Goal: Task Accomplishment & Management: Complete application form

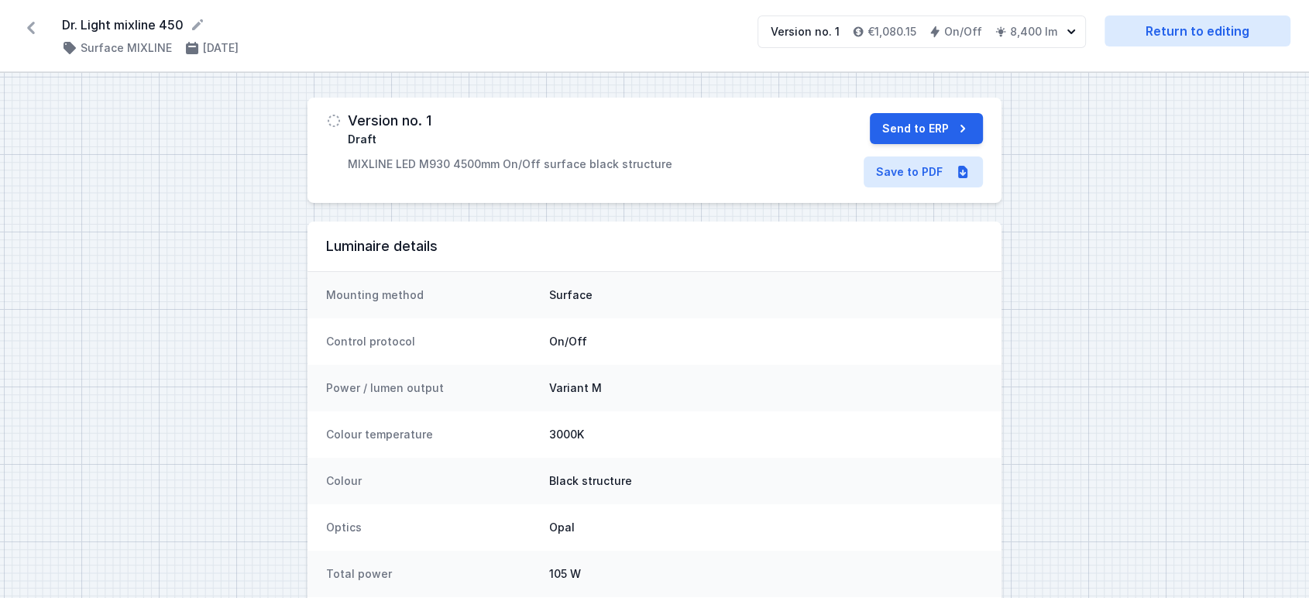
click at [29, 28] on icon at bounding box center [31, 28] width 8 height 12
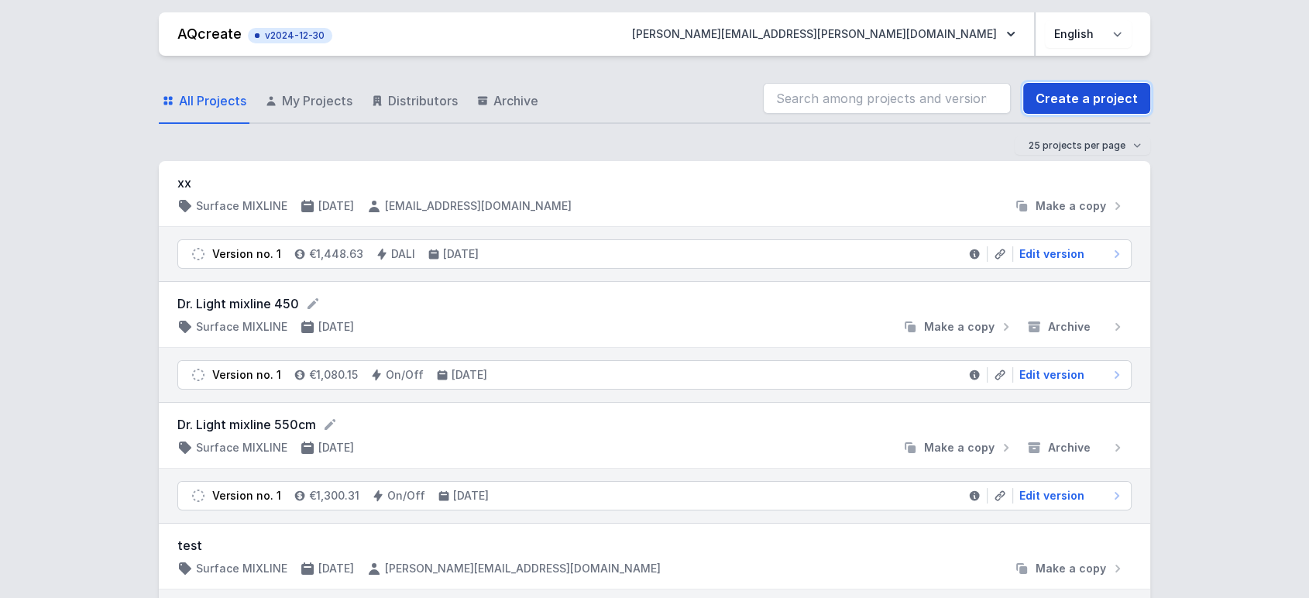
click at [1103, 95] on link "Create a project" at bounding box center [1086, 98] width 127 height 31
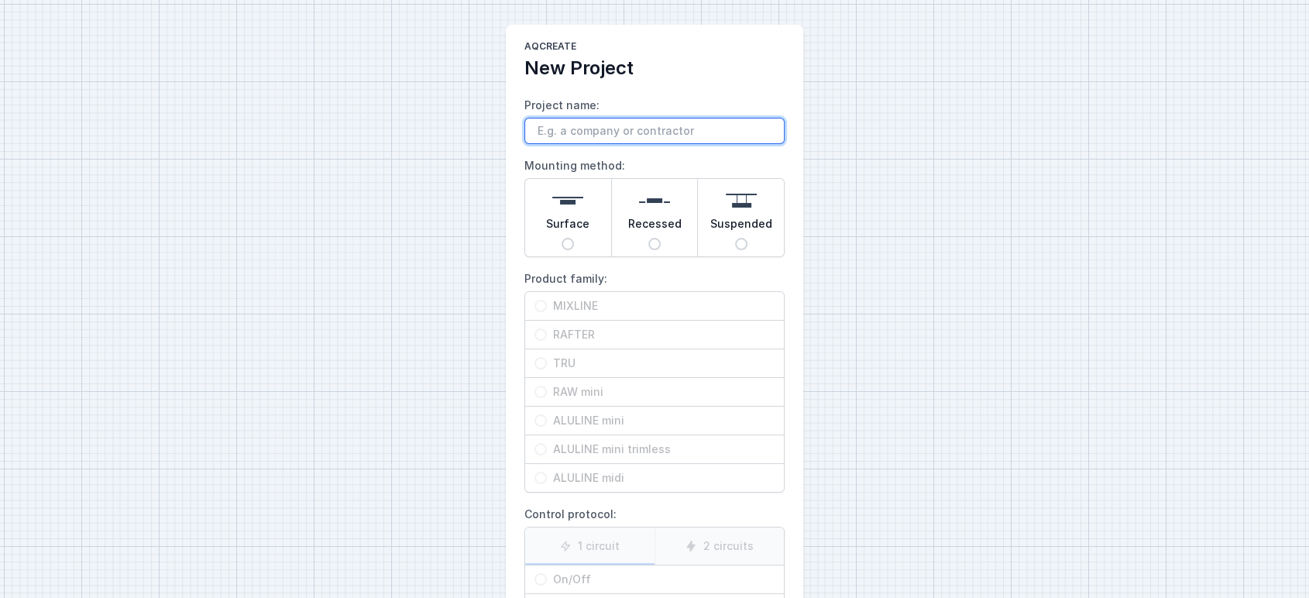
paste input "TRU LED trim"
type input "TRU LED trim 7m"
click at [654, 246] on input "Recessed" at bounding box center [654, 244] width 12 height 12
radio input "true"
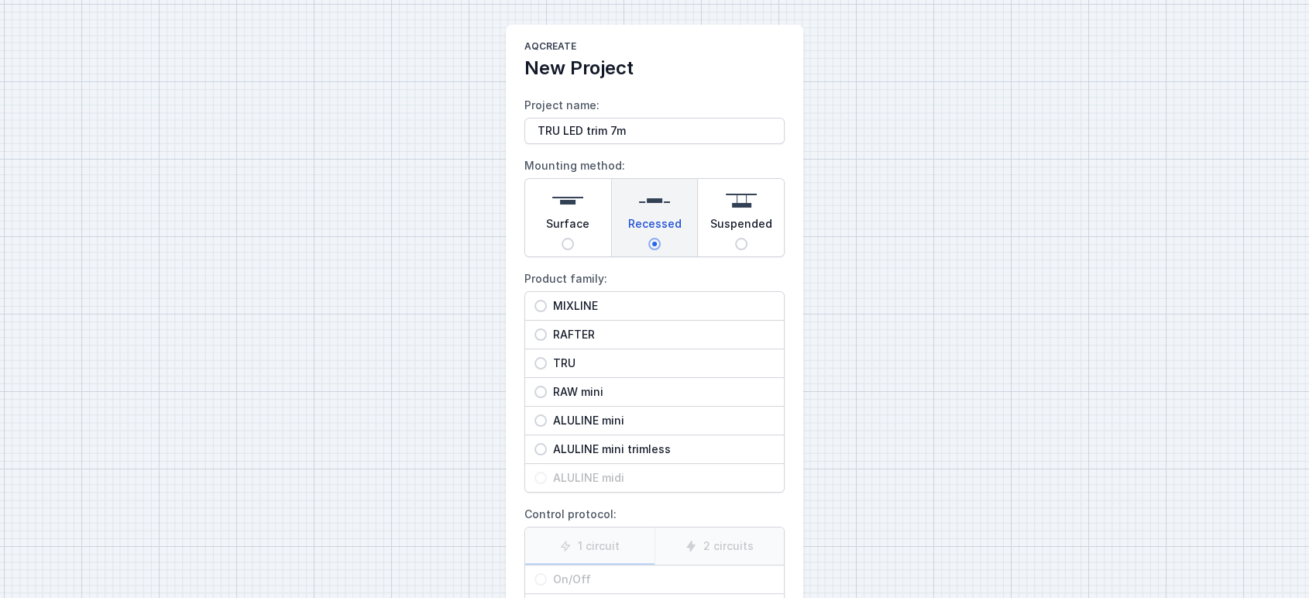
click at [574, 363] on span "TRU" at bounding box center [661, 363] width 228 height 15
click at [547, 363] on input "TRU" at bounding box center [541, 363] width 12 height 12
radio input "true"
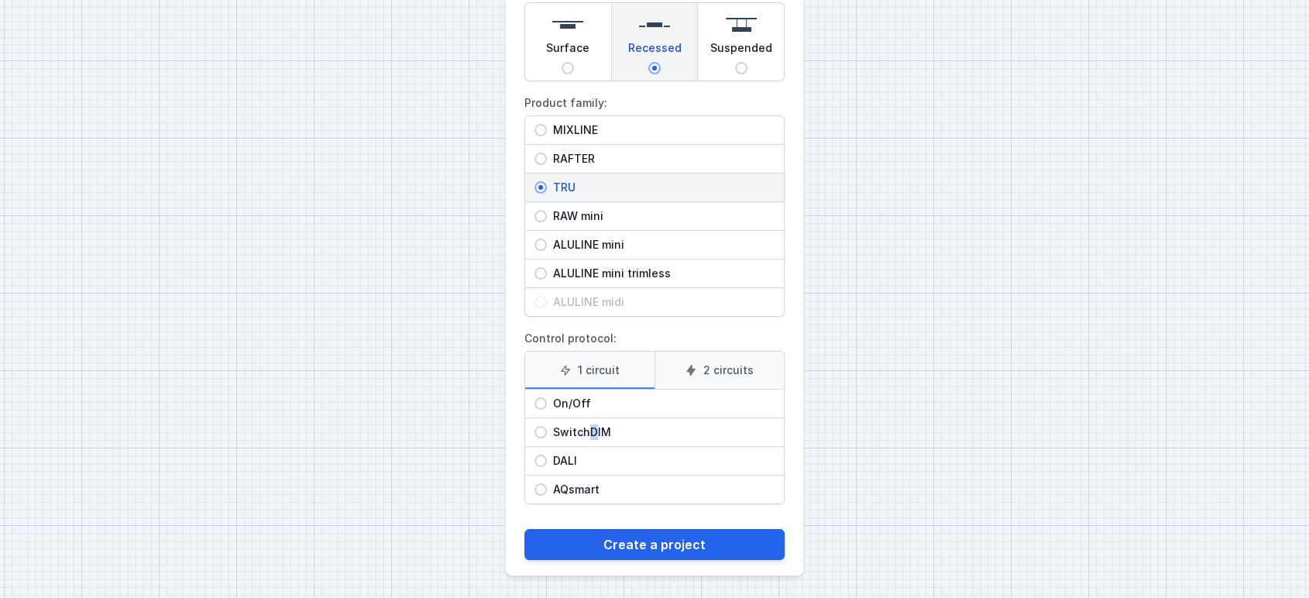
click at [592, 421] on div "SwitchDIM" at bounding box center [654, 432] width 259 height 28
click at [583, 429] on span "SwitchDIM" at bounding box center [661, 432] width 228 height 15
click at [547, 429] on input "SwitchDIM" at bounding box center [541, 432] width 12 height 12
radio input "true"
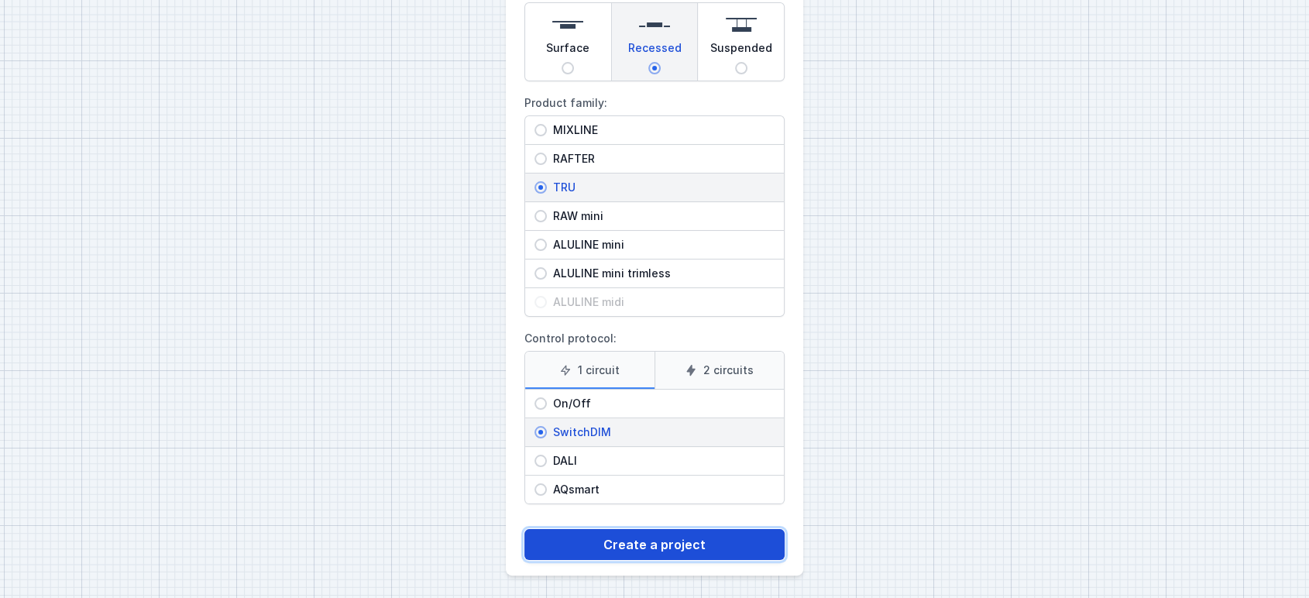
click at [601, 542] on button "Create a project" at bounding box center [655, 544] width 260 height 31
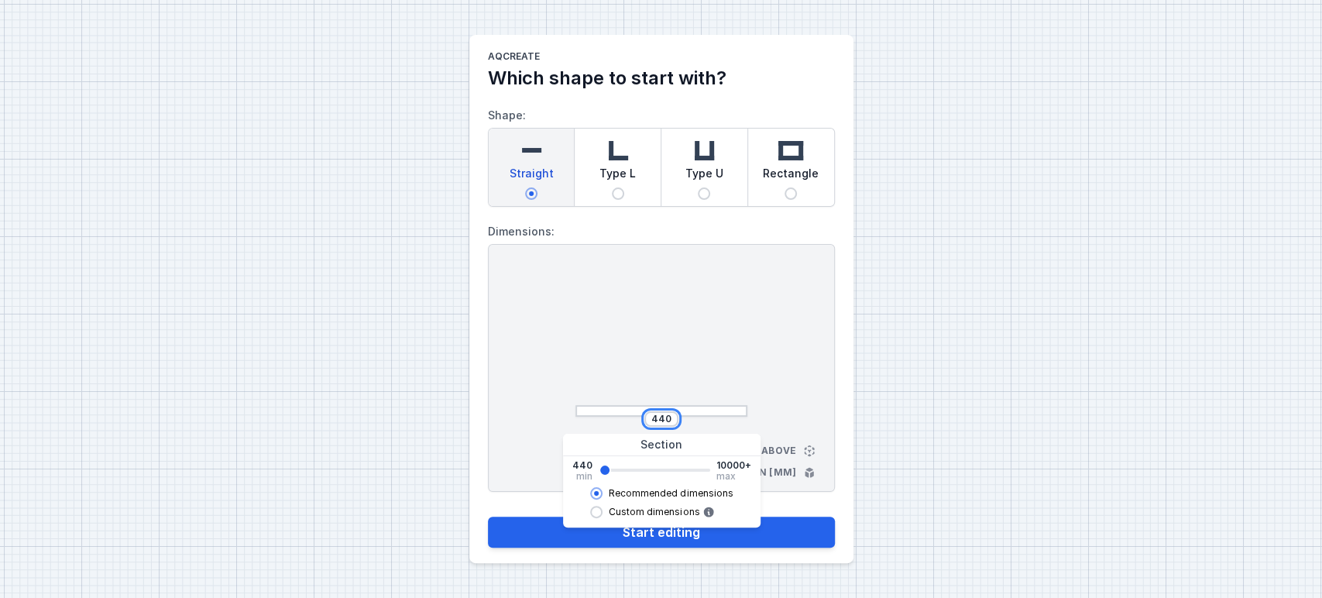
click at [662, 418] on input "440" at bounding box center [661, 419] width 25 height 12
type input "7026"
click at [703, 373] on div at bounding box center [662, 343] width 172 height 147
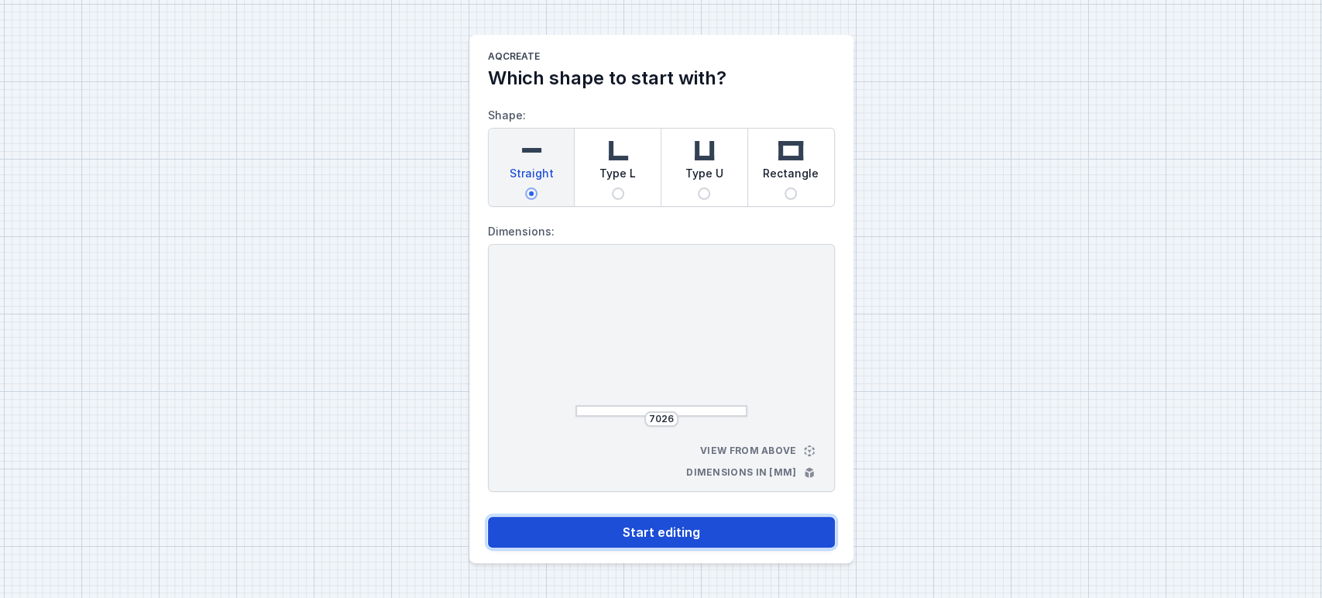
click at [679, 533] on button "Start editing" at bounding box center [661, 532] width 347 height 31
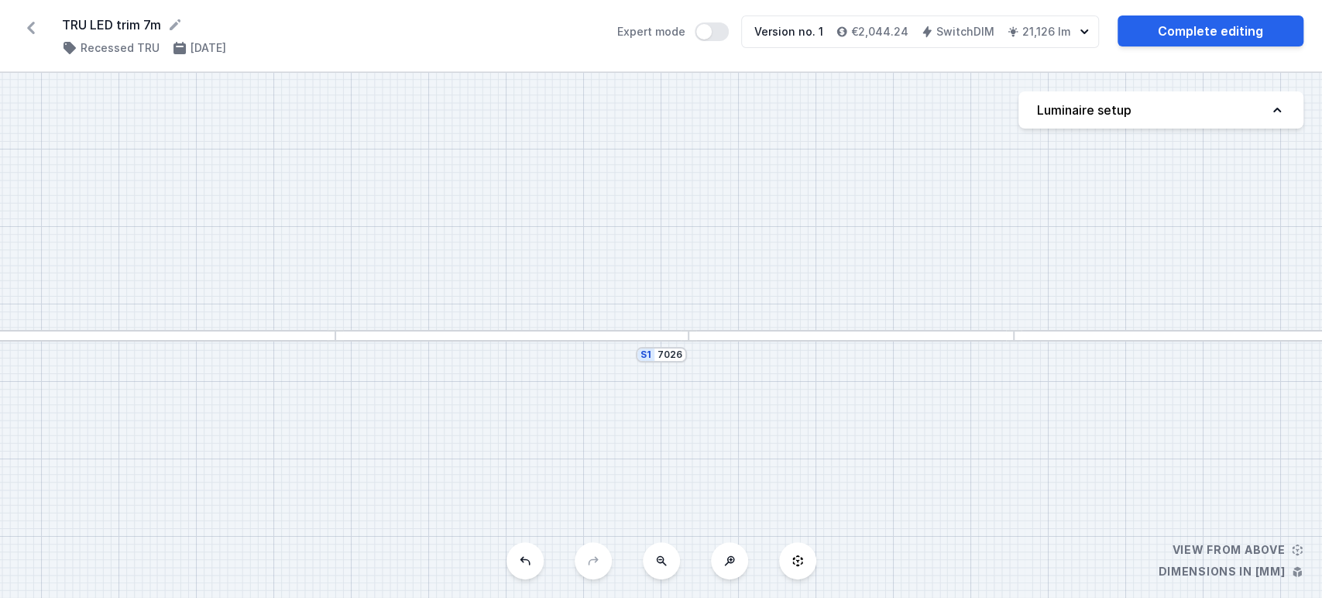
click at [1287, 95] on button "Luminaire setup" at bounding box center [1161, 109] width 285 height 37
select select "M"
select select "3000"
select select "3"
select select "opal"
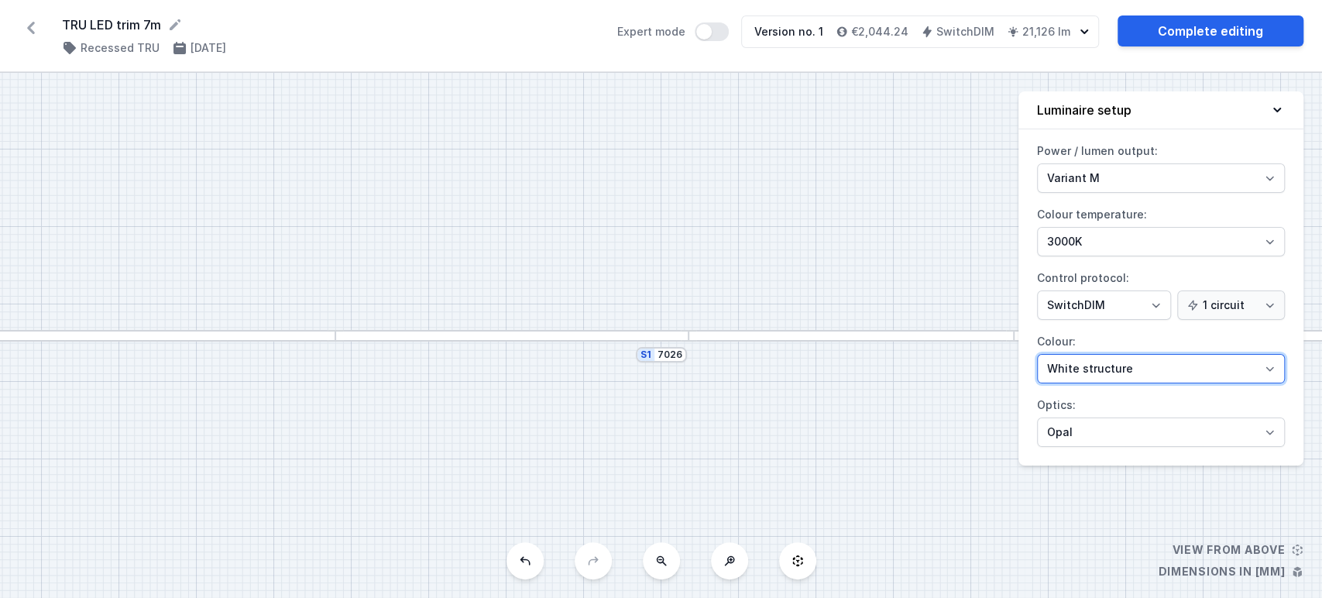
click at [1078, 369] on select "White structure Black structure Gold structure Copper Gray Another colour (from…" at bounding box center [1161, 368] width 248 height 29
click at [1282, 114] on icon at bounding box center [1277, 109] width 15 height 15
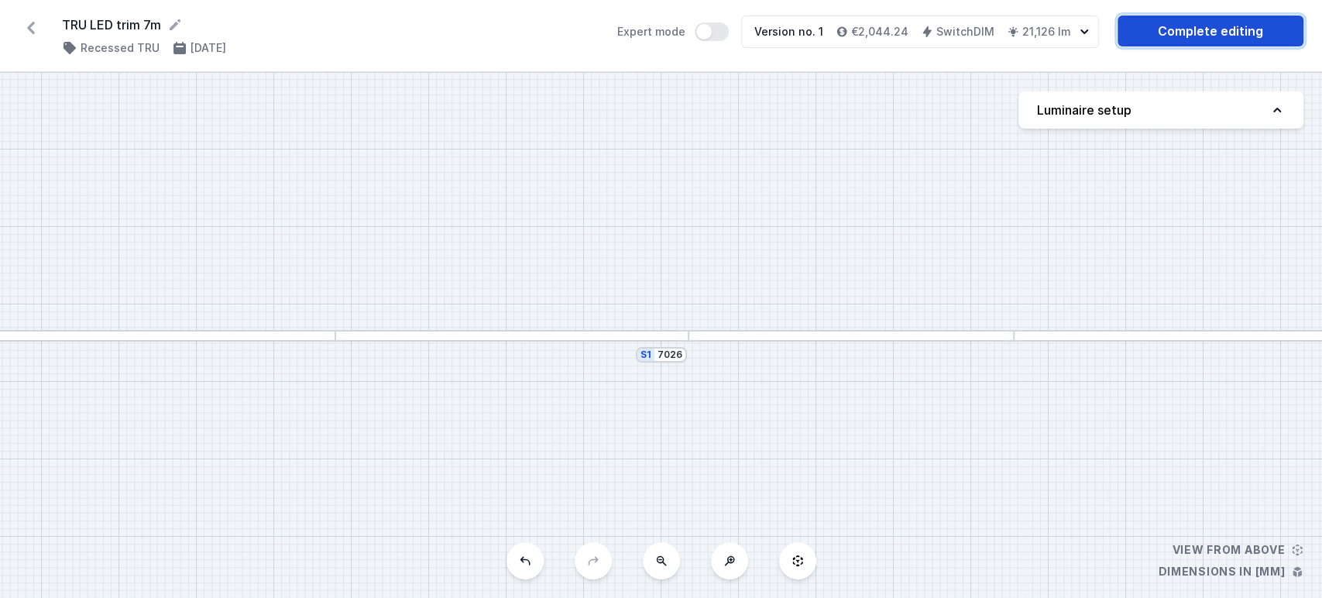
click at [1218, 23] on link "Complete editing" at bounding box center [1211, 30] width 186 height 31
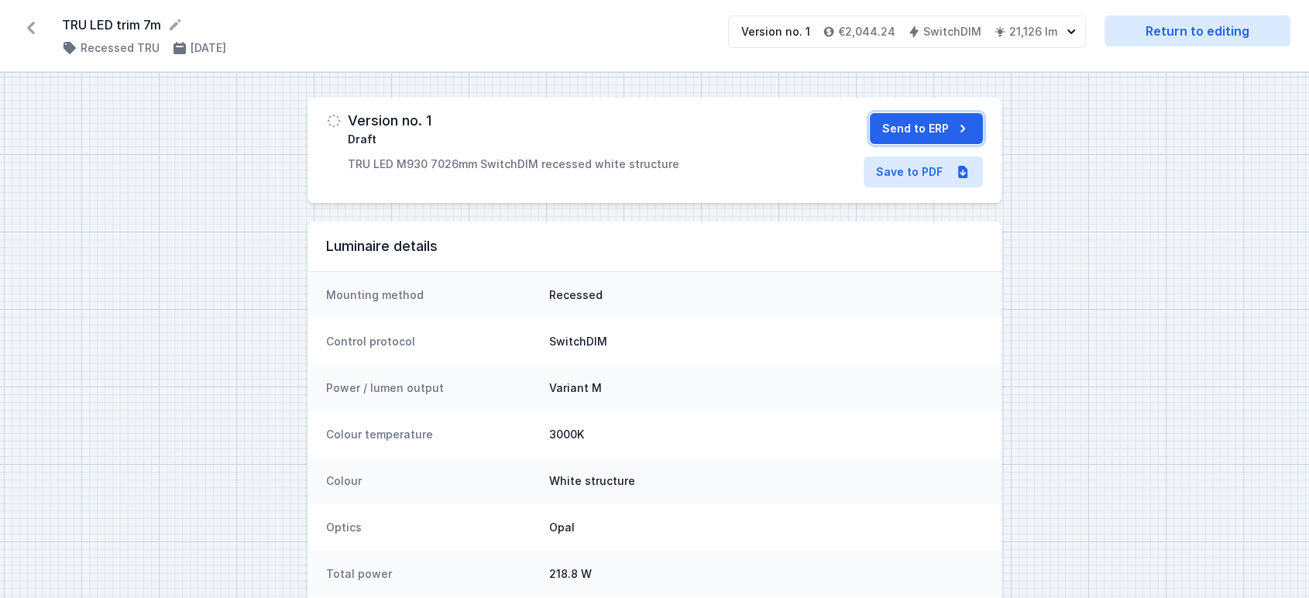
click at [965, 114] on button "Send to ERP" at bounding box center [926, 128] width 113 height 31
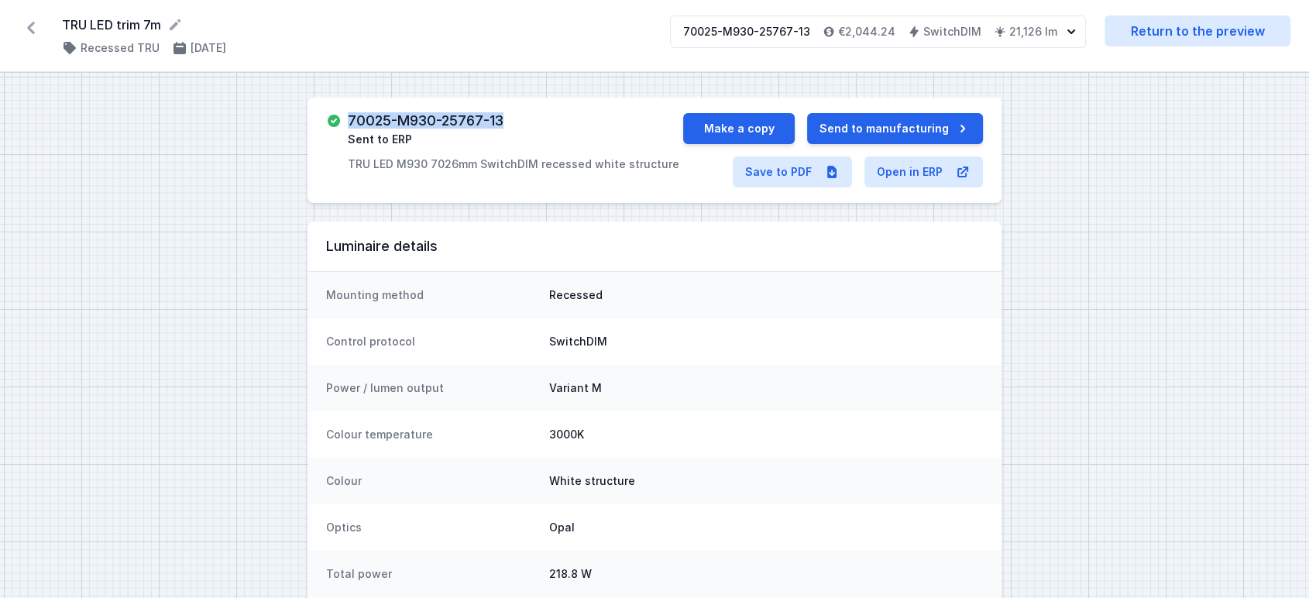
drag, startPoint x: 346, startPoint y: 115, endPoint x: 508, endPoint y: 97, distance: 163.8
click at [507, 98] on div "70025-M930-25767-13 Sent to ERP TRU LED M930 7026mm SwitchDIM recessed white st…" at bounding box center [655, 150] width 694 height 105
click at [779, 170] on link "Save to PDF" at bounding box center [792, 171] width 119 height 31
click at [30, 26] on icon at bounding box center [31, 28] width 8 height 12
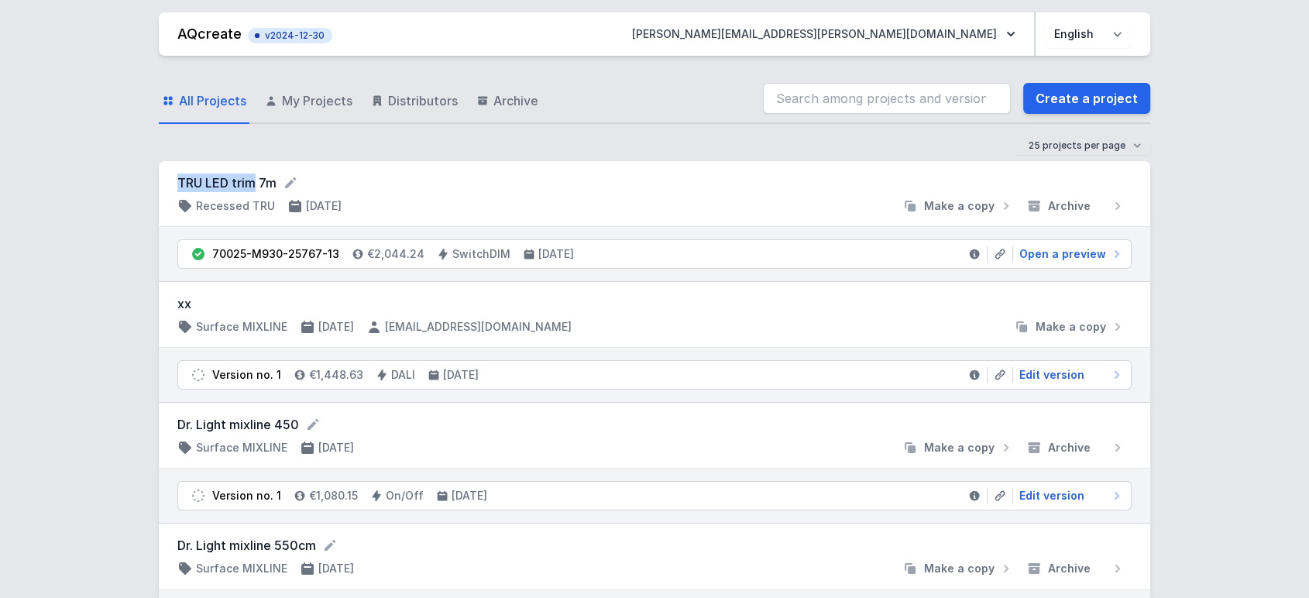
drag, startPoint x: 176, startPoint y: 181, endPoint x: 257, endPoint y: 187, distance: 81.6
click at [257, 187] on div "TRU LED trim 7m Recessed TRU [DATE] Make a copy Archive" at bounding box center [655, 194] width 992 height 66
copy form "TRU LED trim"
click at [1046, 109] on link "Create a project" at bounding box center [1086, 98] width 127 height 31
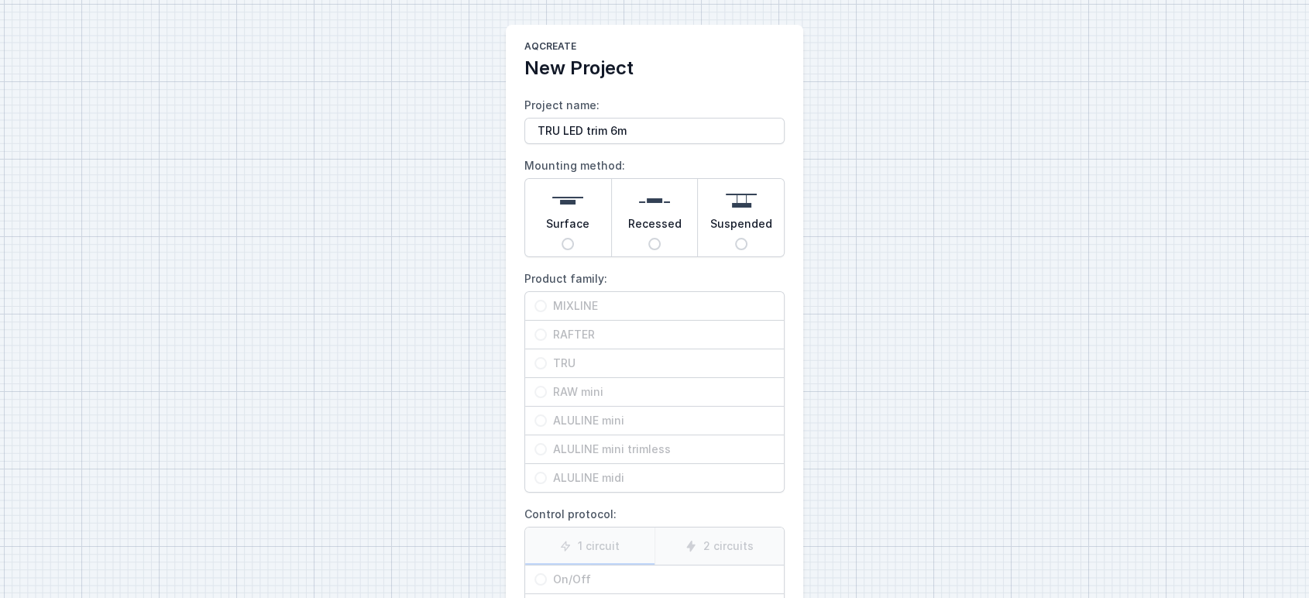
type input "TRU LED trim 6m"
drag, startPoint x: 657, startPoint y: 246, endPoint x: 638, endPoint y: 277, distance: 36.8
click at [657, 245] on input "Recessed" at bounding box center [654, 244] width 12 height 12
radio input "true"
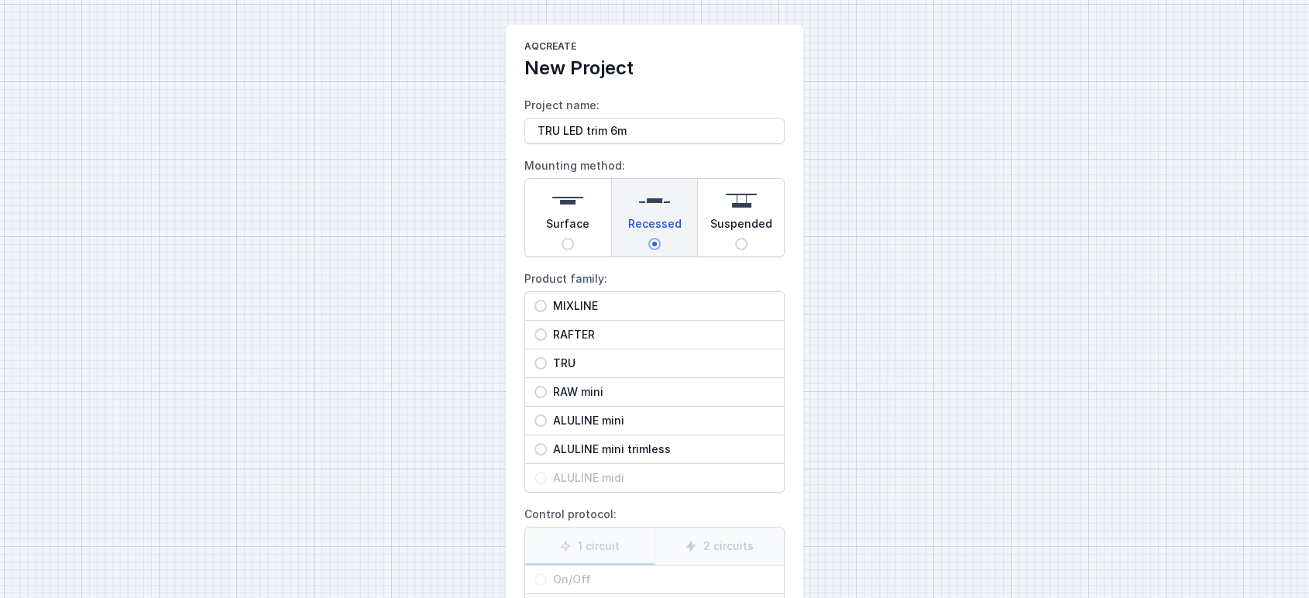
click at [589, 367] on span "TRU" at bounding box center [661, 363] width 228 height 15
click at [547, 367] on input "TRU" at bounding box center [541, 363] width 12 height 12
radio input "true"
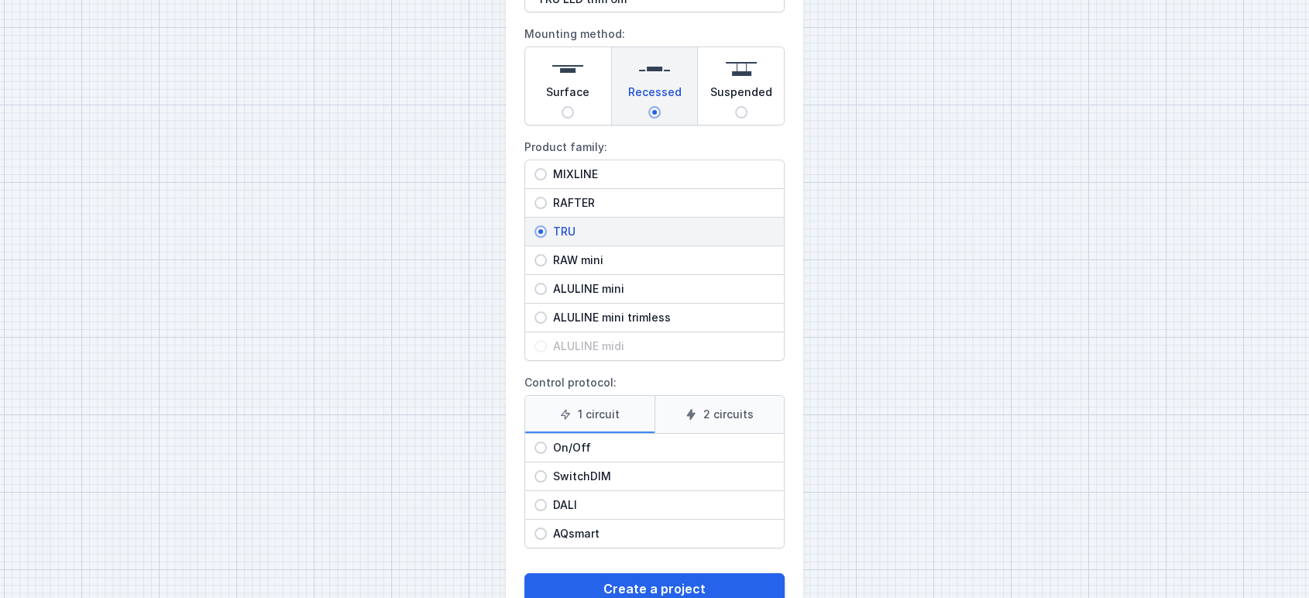
scroll to position [176, 0]
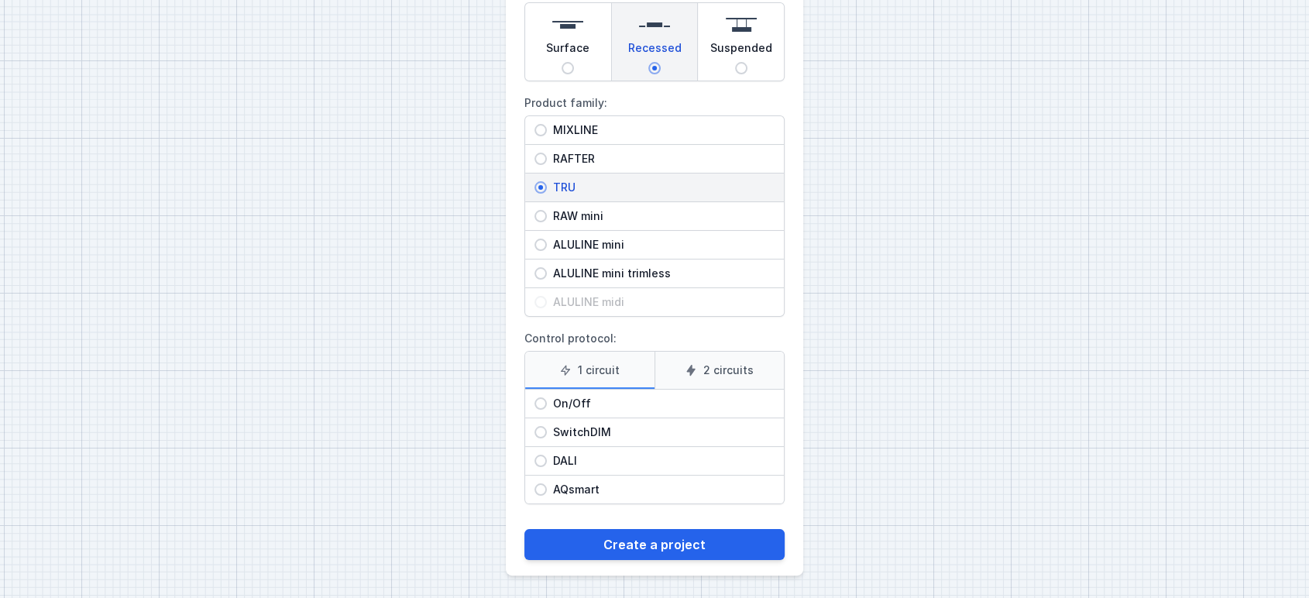
click at [580, 425] on span "SwitchDIM" at bounding box center [661, 432] width 228 height 15
click at [547, 426] on input "SwitchDIM" at bounding box center [541, 432] width 12 height 12
radio input "true"
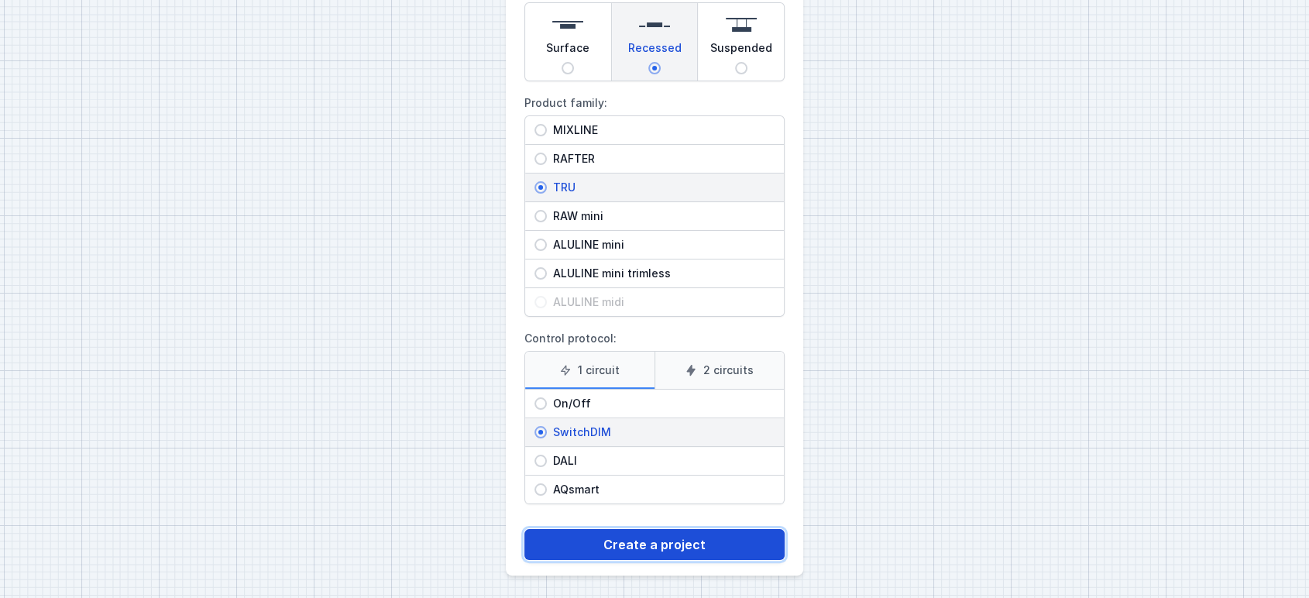
click at [620, 545] on button "Create a project" at bounding box center [655, 544] width 260 height 31
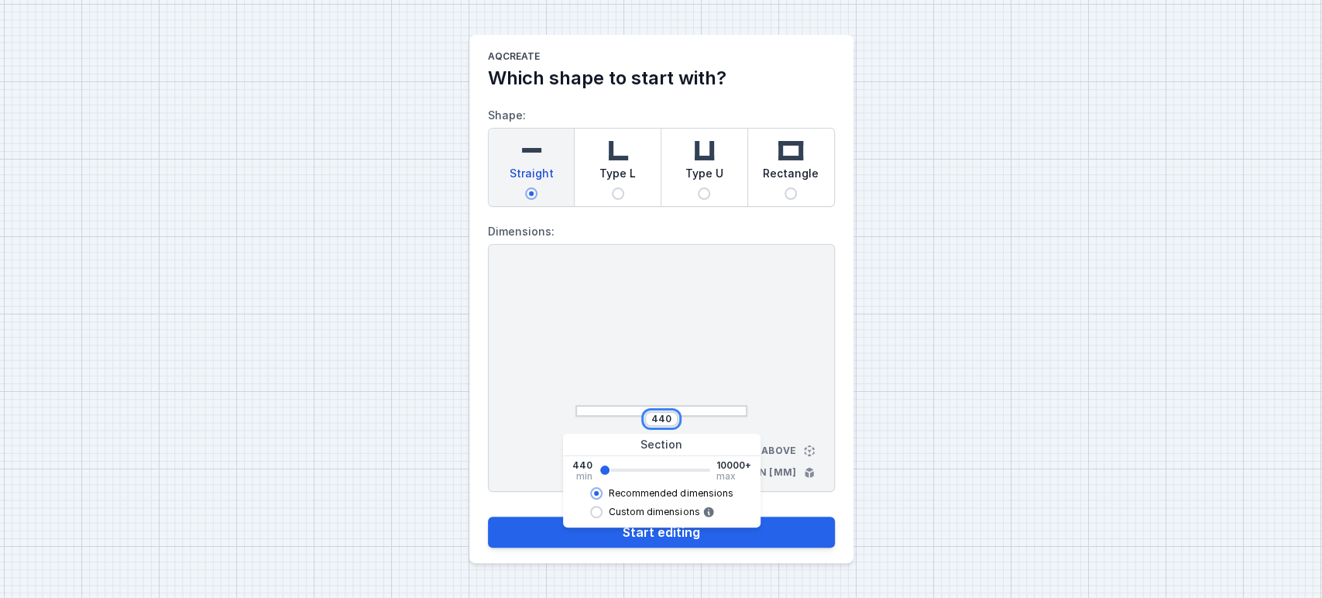
click at [661, 417] on input "440" at bounding box center [661, 419] width 25 height 12
type input "6044"
click at [704, 345] on div at bounding box center [662, 343] width 172 height 147
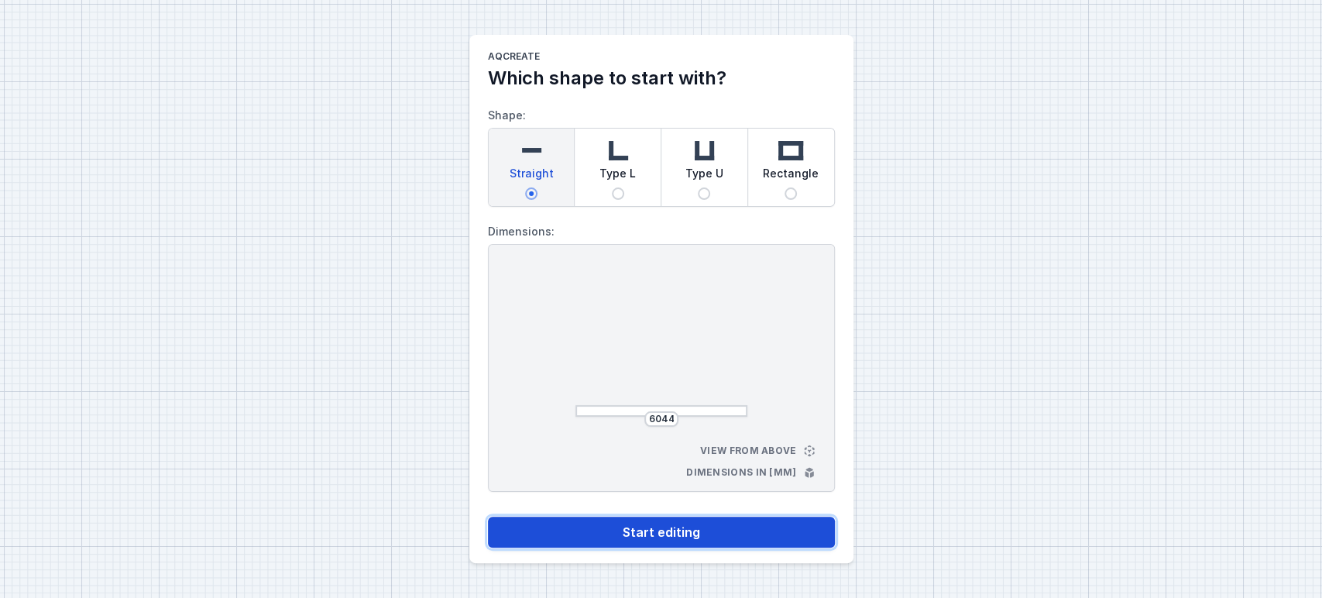
click at [657, 538] on button "Start editing" at bounding box center [661, 532] width 347 height 31
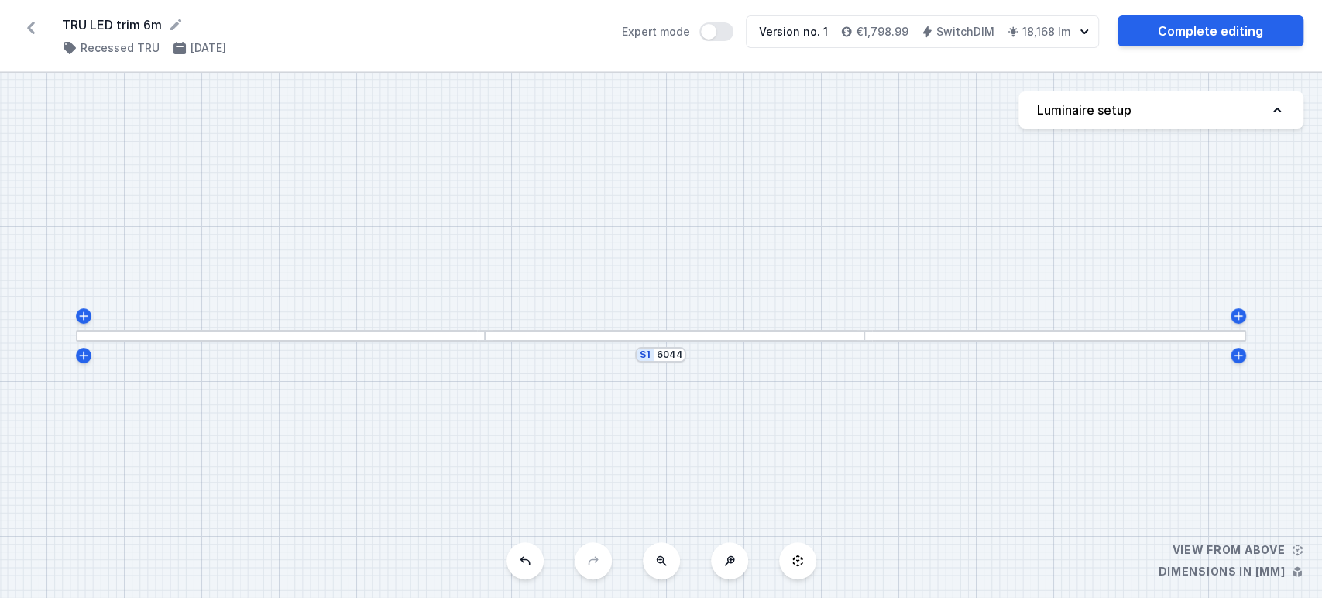
click at [1267, 119] on button "Luminaire setup" at bounding box center [1161, 109] width 285 height 37
select select "M"
select select "3000"
select select "3"
select select "opal"
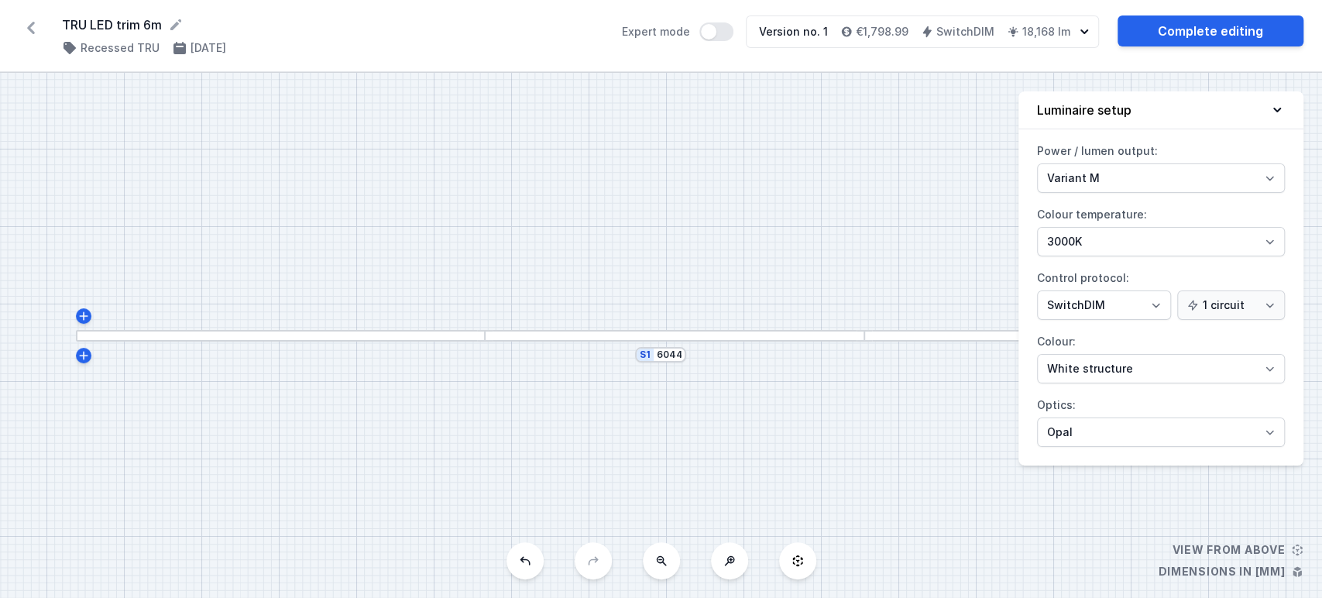
click at [1279, 107] on icon at bounding box center [1277, 109] width 15 height 15
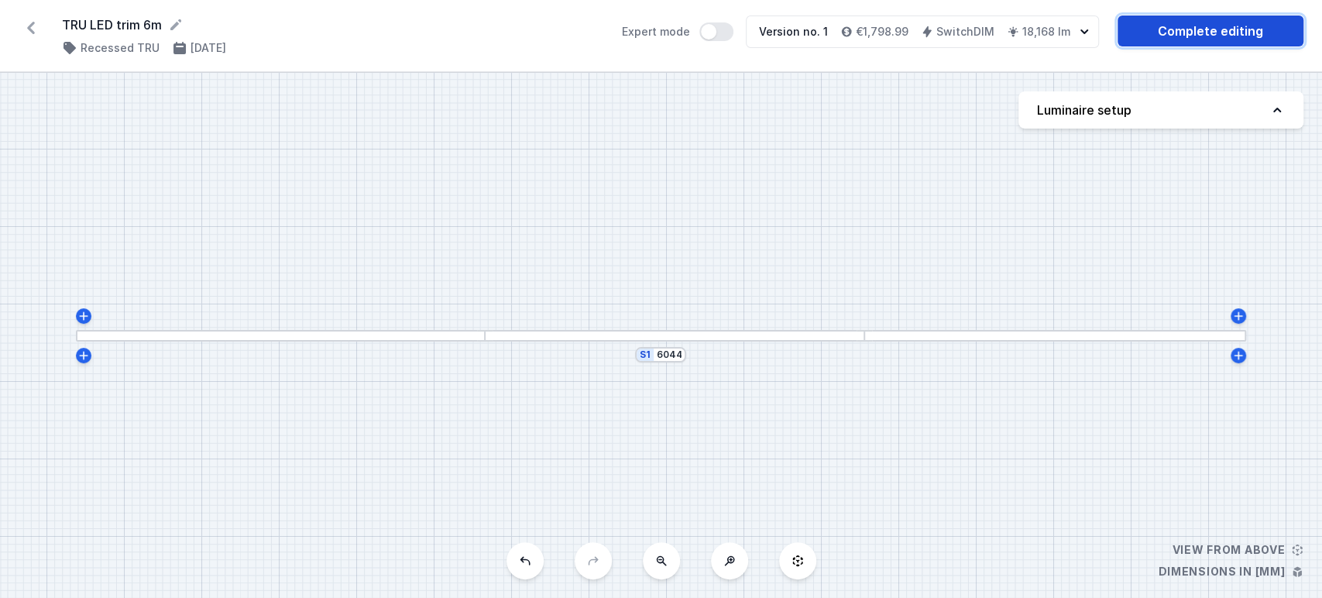
click at [1246, 45] on link "Complete editing" at bounding box center [1211, 30] width 186 height 31
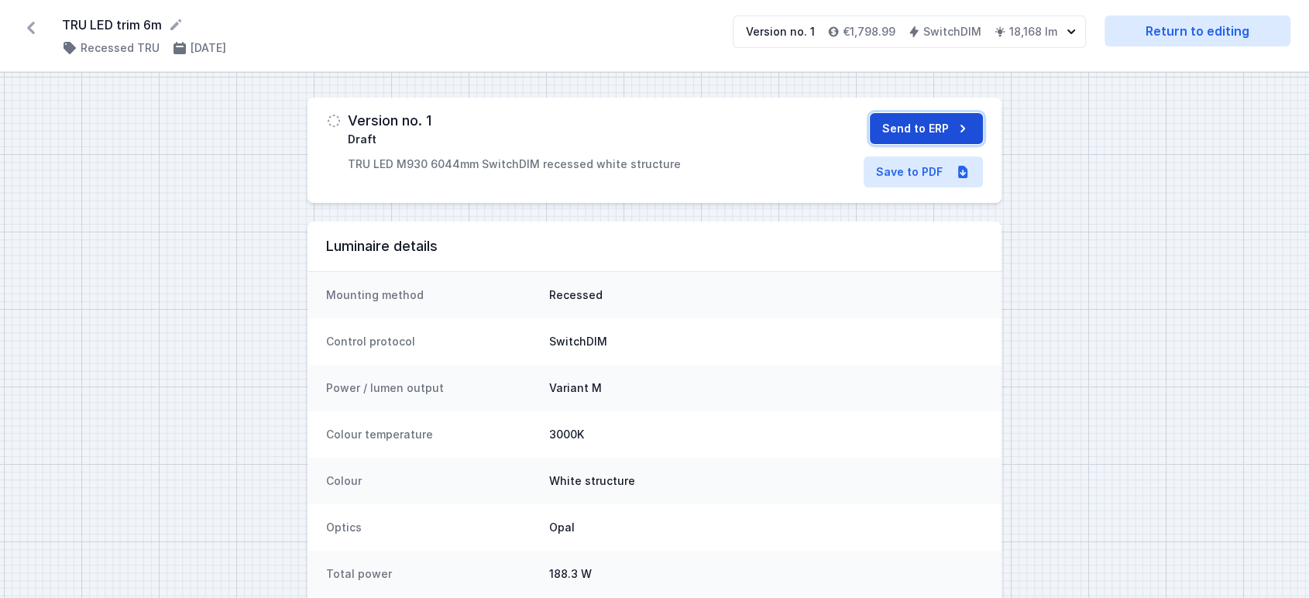
click at [921, 124] on button "Send to ERP" at bounding box center [926, 128] width 113 height 31
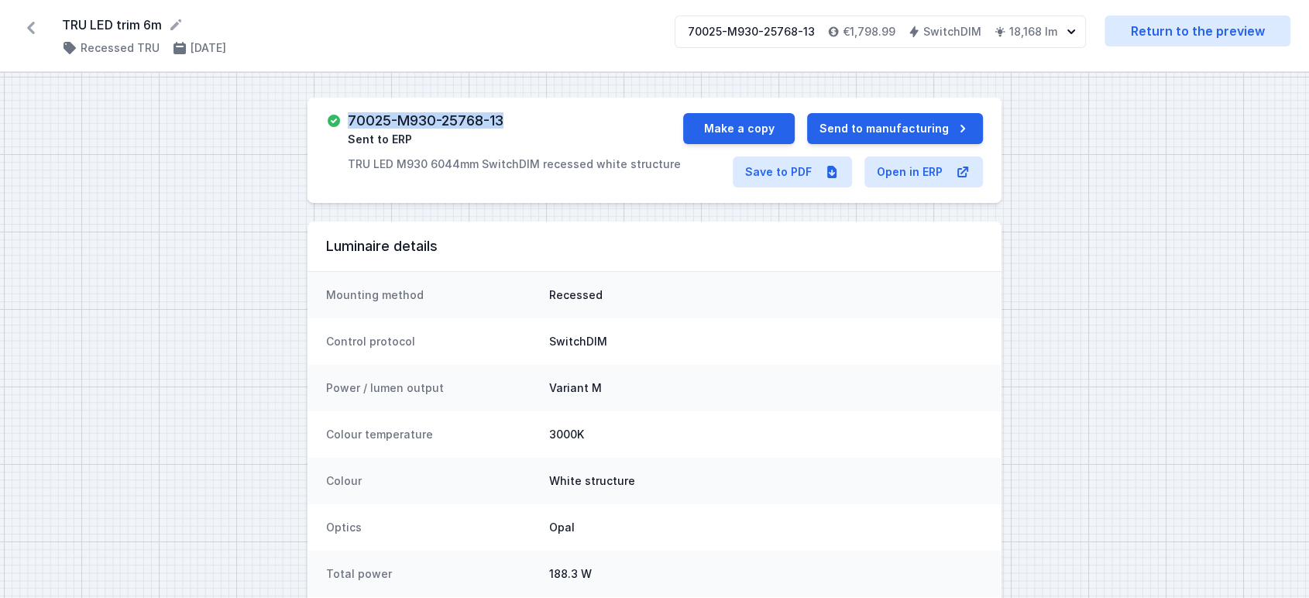
drag, startPoint x: 350, startPoint y: 123, endPoint x: 525, endPoint y: 114, distance: 175.3
click at [528, 116] on div "70025-M930-25768-13 Sent to ERP TRU LED M930 6044mm SwitchDIM recessed white st…" at bounding box center [504, 142] width 357 height 59
click at [782, 172] on link "Save to PDF" at bounding box center [792, 171] width 119 height 31
click at [31, 29] on icon at bounding box center [31, 28] width 8 height 12
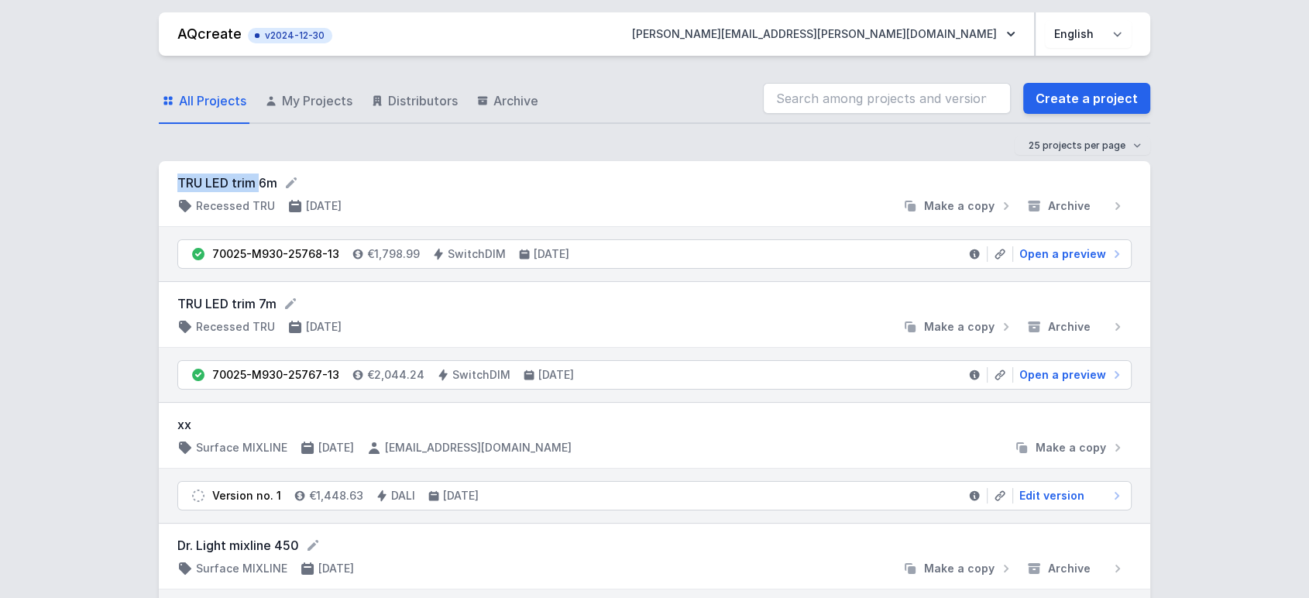
drag, startPoint x: 179, startPoint y: 184, endPoint x: 260, endPoint y: 189, distance: 81.5
click at [260, 189] on form "TRU LED trim 6m" at bounding box center [654, 183] width 954 height 19
click at [1110, 98] on link "Create a project" at bounding box center [1086, 98] width 127 height 31
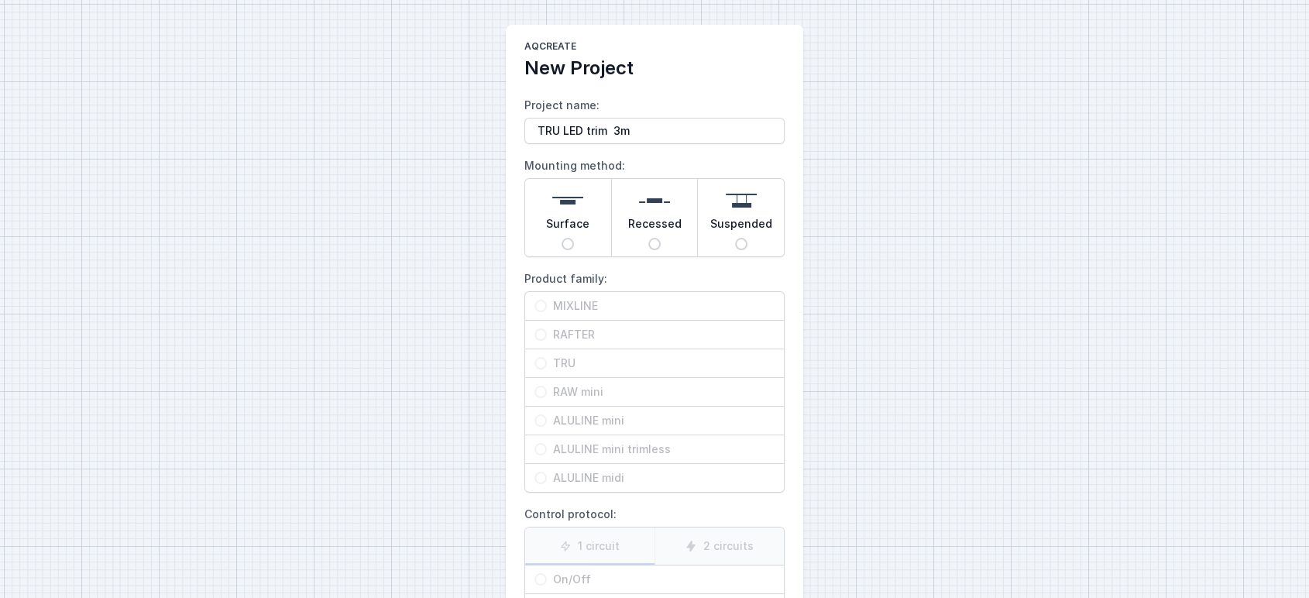
type input "TRU LED trim 3m"
click at [659, 236] on span "Recessed" at bounding box center [654, 227] width 53 height 22
click at [659, 238] on input "Recessed" at bounding box center [654, 244] width 12 height 12
radio input "true"
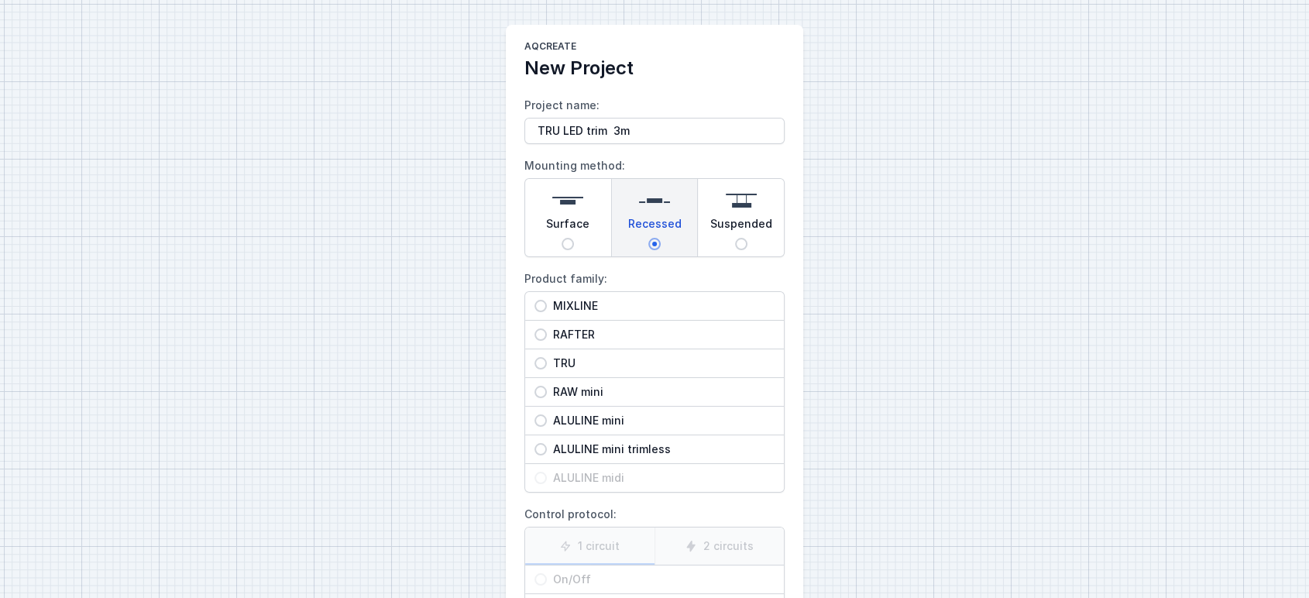
click at [593, 338] on span "RAFTER" at bounding box center [661, 334] width 228 height 15
click at [547, 338] on input "RAFTER" at bounding box center [541, 334] width 12 height 12
radio input "true"
click at [573, 363] on span "TRU" at bounding box center [661, 363] width 228 height 15
click at [547, 363] on input "TRU" at bounding box center [541, 363] width 12 height 12
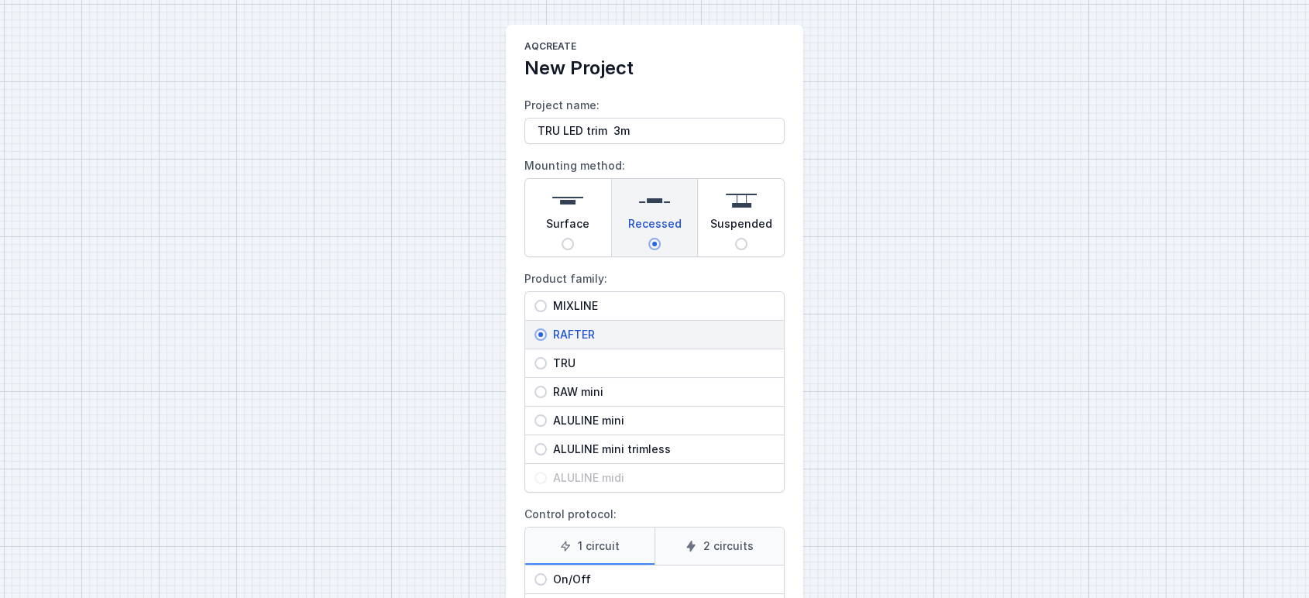
radio input "true"
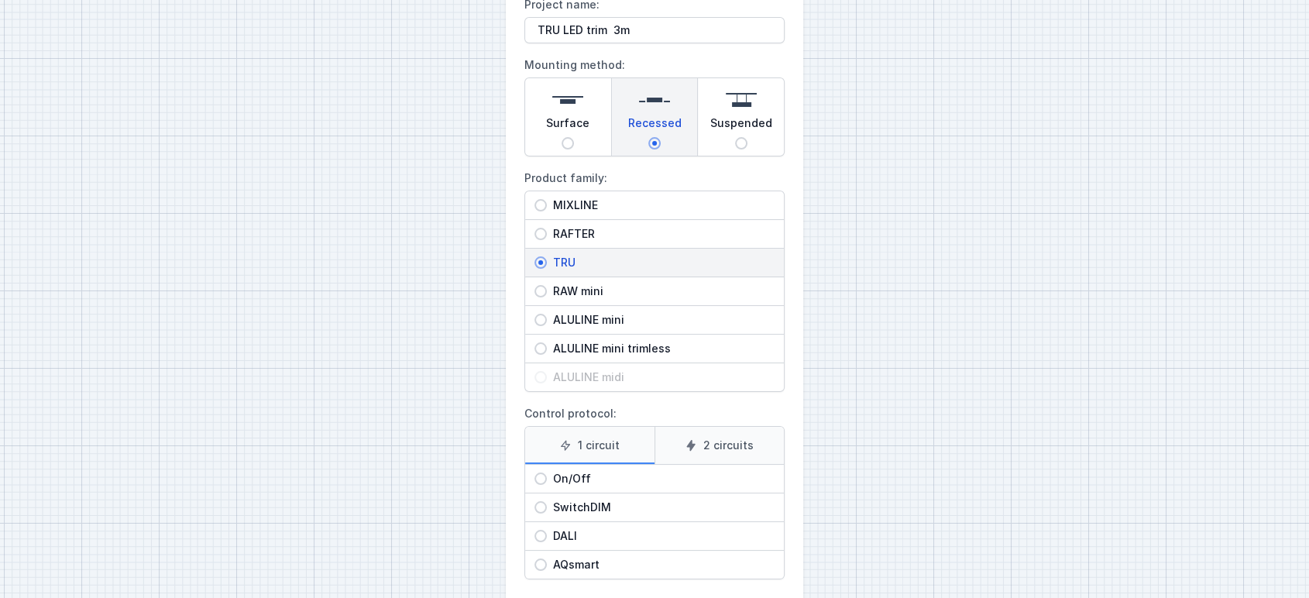
scroll to position [176, 0]
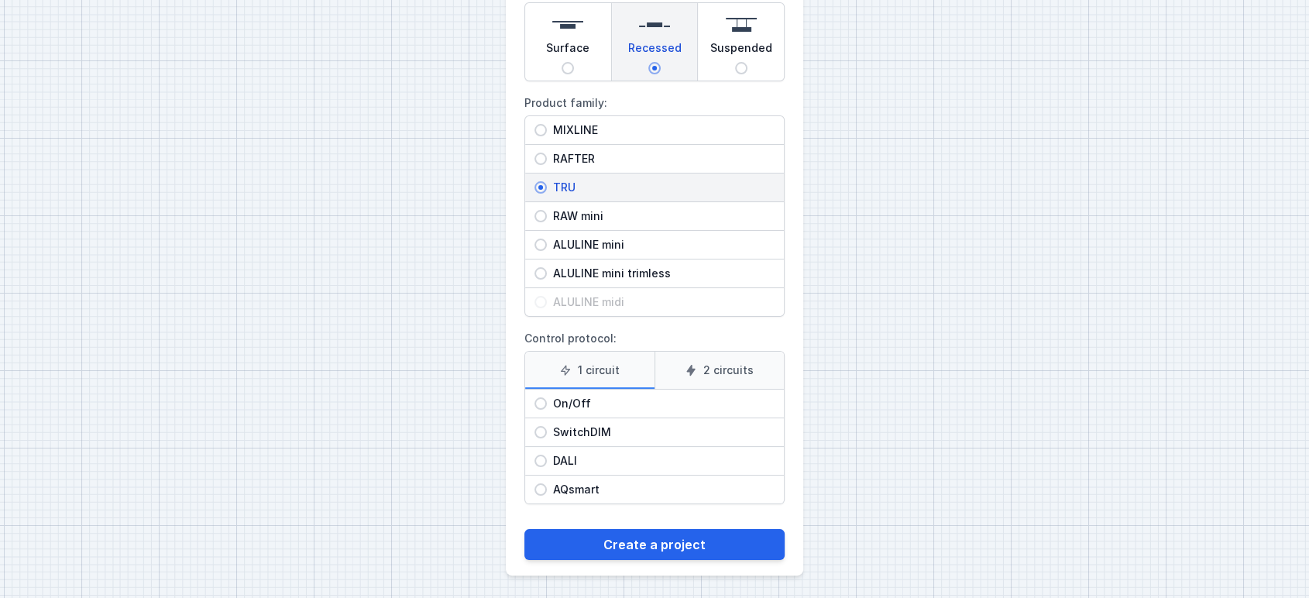
click at [577, 439] on div "SwitchDIM" at bounding box center [654, 432] width 259 height 28
click at [547, 439] on input "SwitchDIM" at bounding box center [541, 432] width 12 height 12
radio input "true"
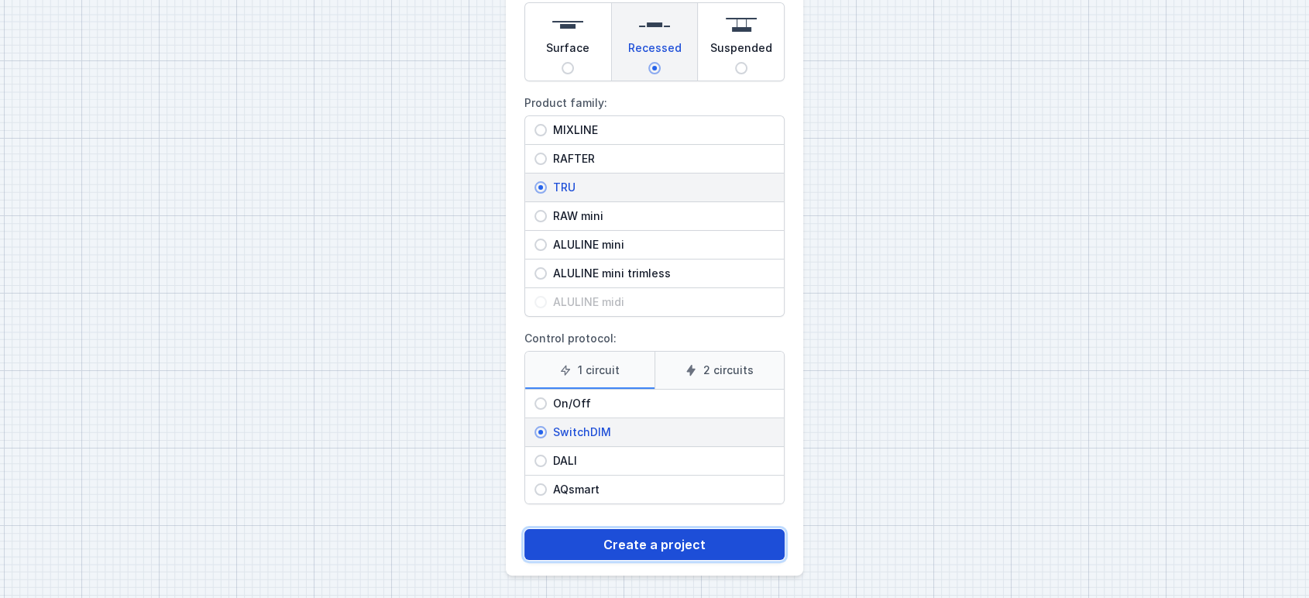
click at [618, 546] on button "Create a project" at bounding box center [655, 544] width 260 height 31
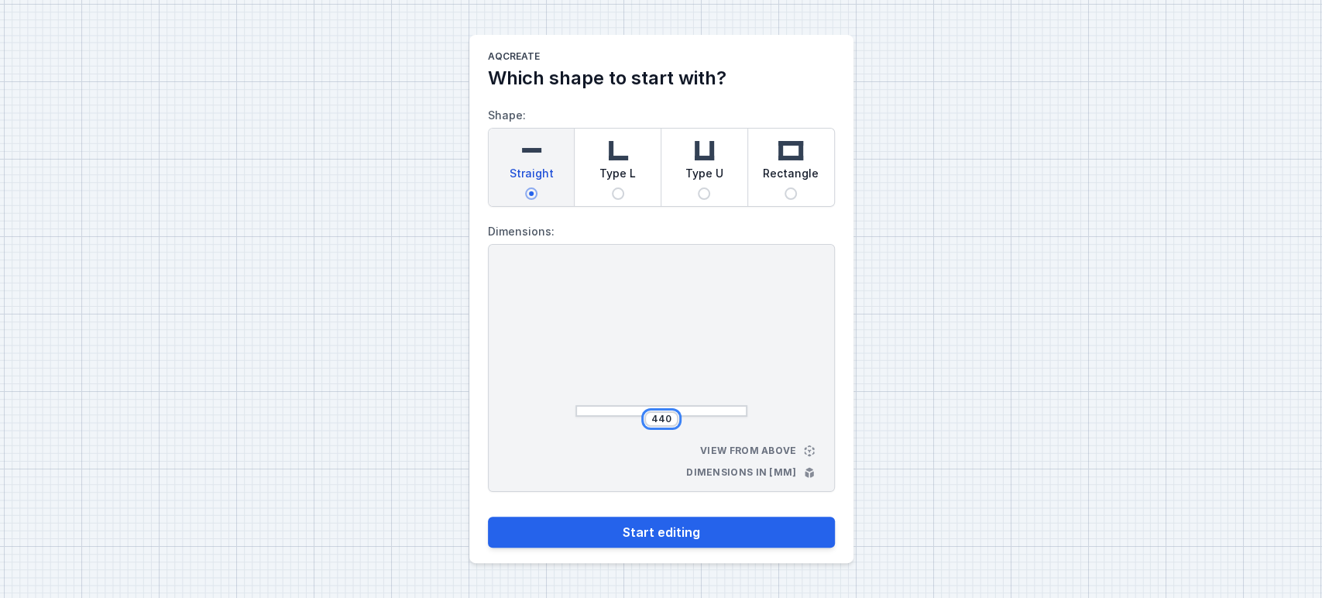
click at [652, 421] on input "440" at bounding box center [661, 419] width 25 height 12
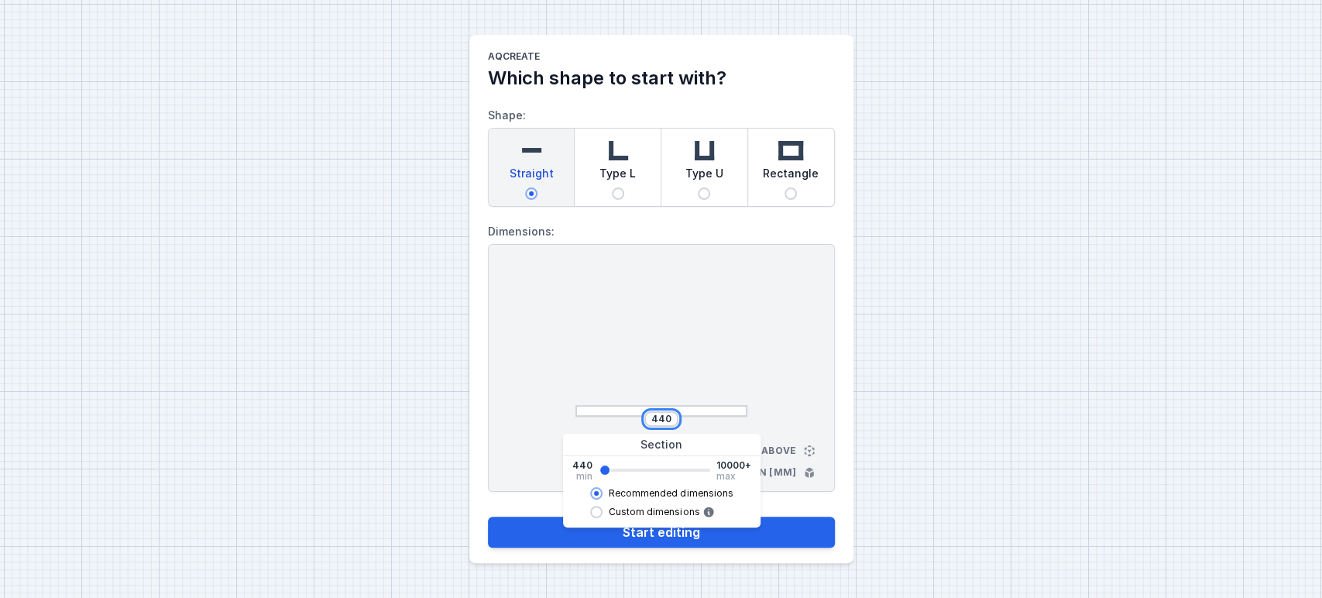
click at [652, 421] on input "440" at bounding box center [661, 419] width 25 height 12
type input "2962"
click at [721, 374] on div at bounding box center [662, 343] width 172 height 147
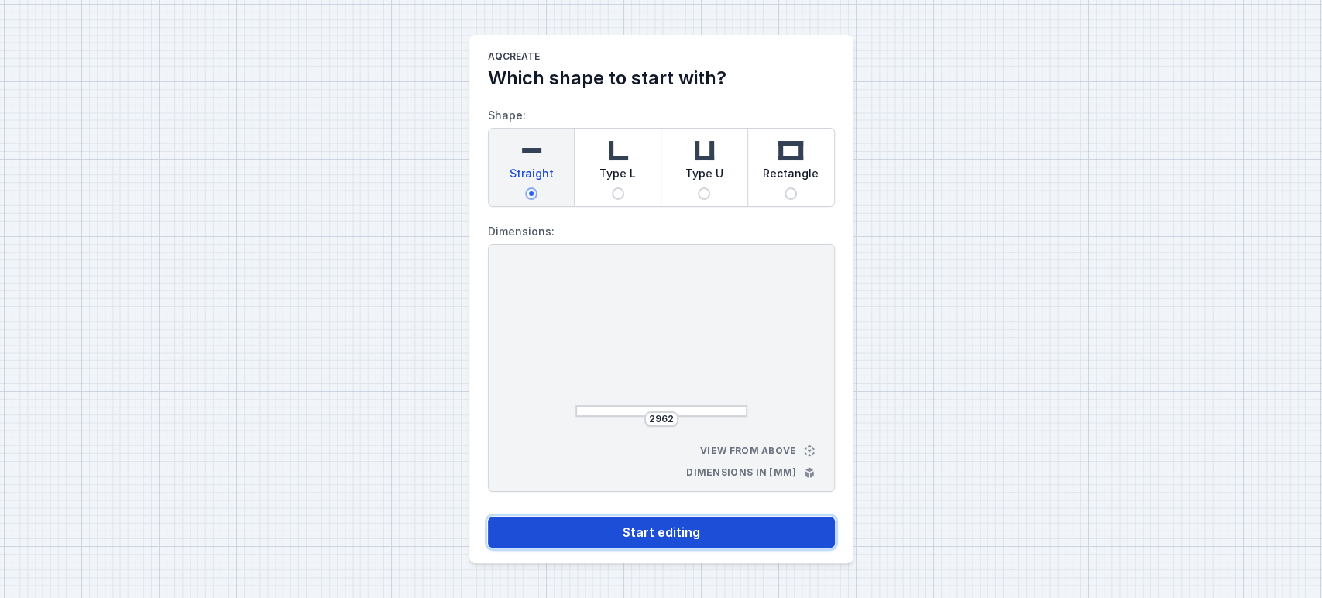
click at [645, 531] on button "Start editing" at bounding box center [661, 532] width 347 height 31
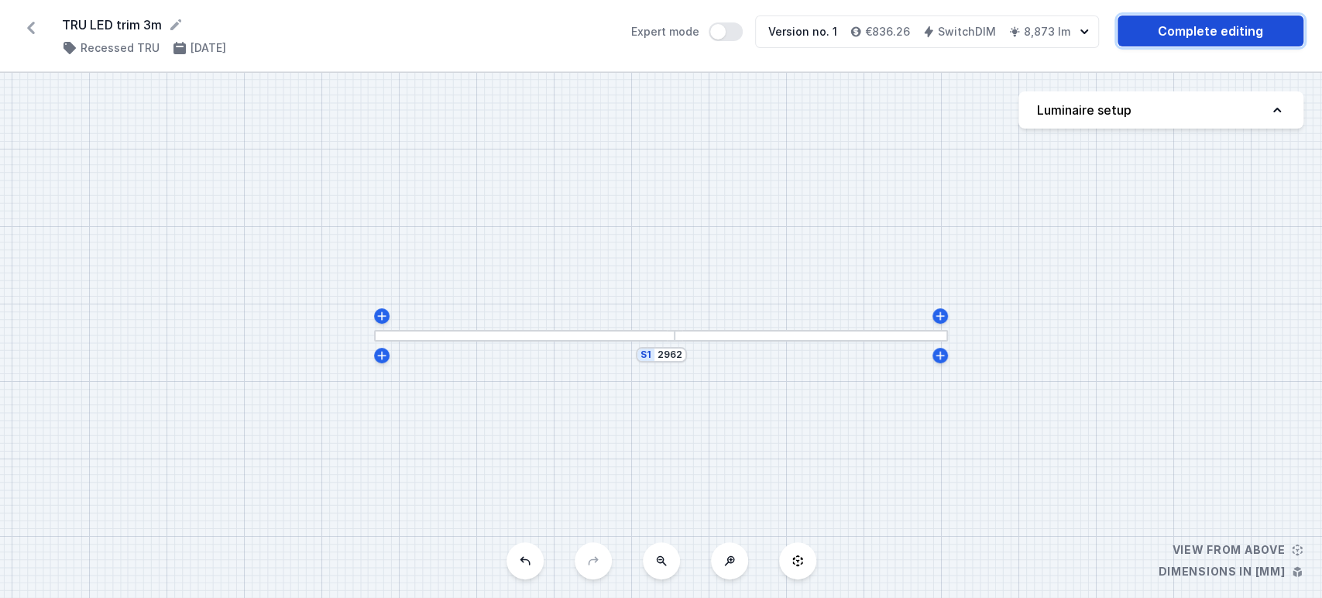
click at [1240, 41] on link "Complete editing" at bounding box center [1211, 30] width 186 height 31
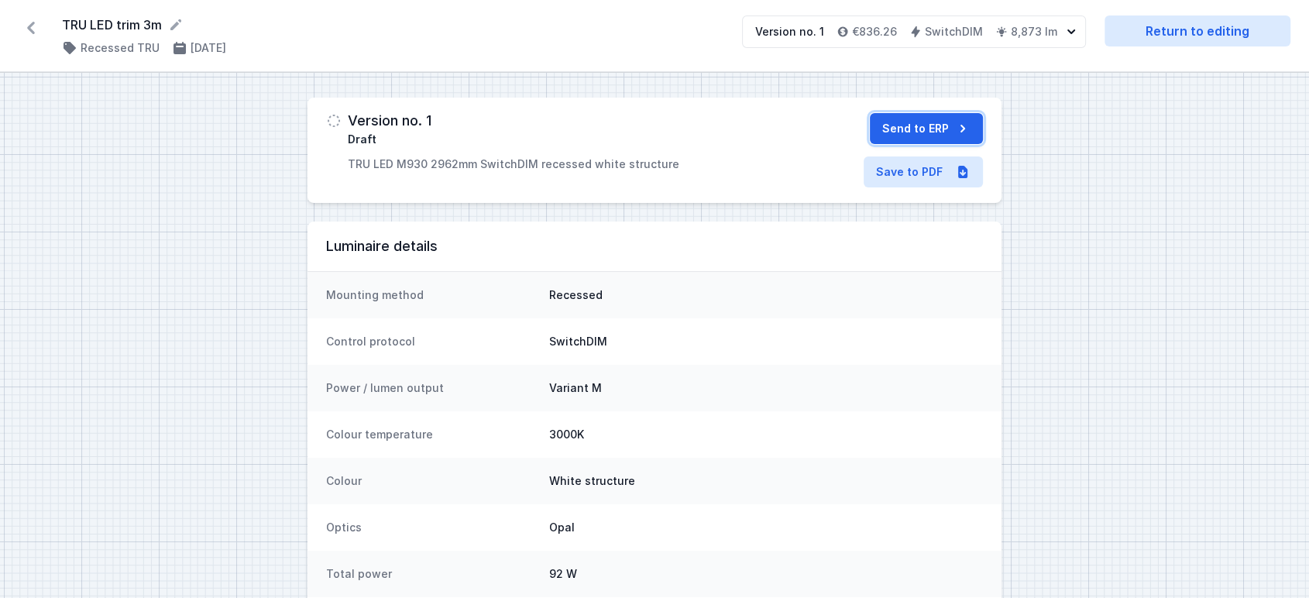
drag, startPoint x: 912, startPoint y: 122, endPoint x: 886, endPoint y: 135, distance: 29.1
click at [909, 122] on button "Send to ERP" at bounding box center [926, 128] width 113 height 31
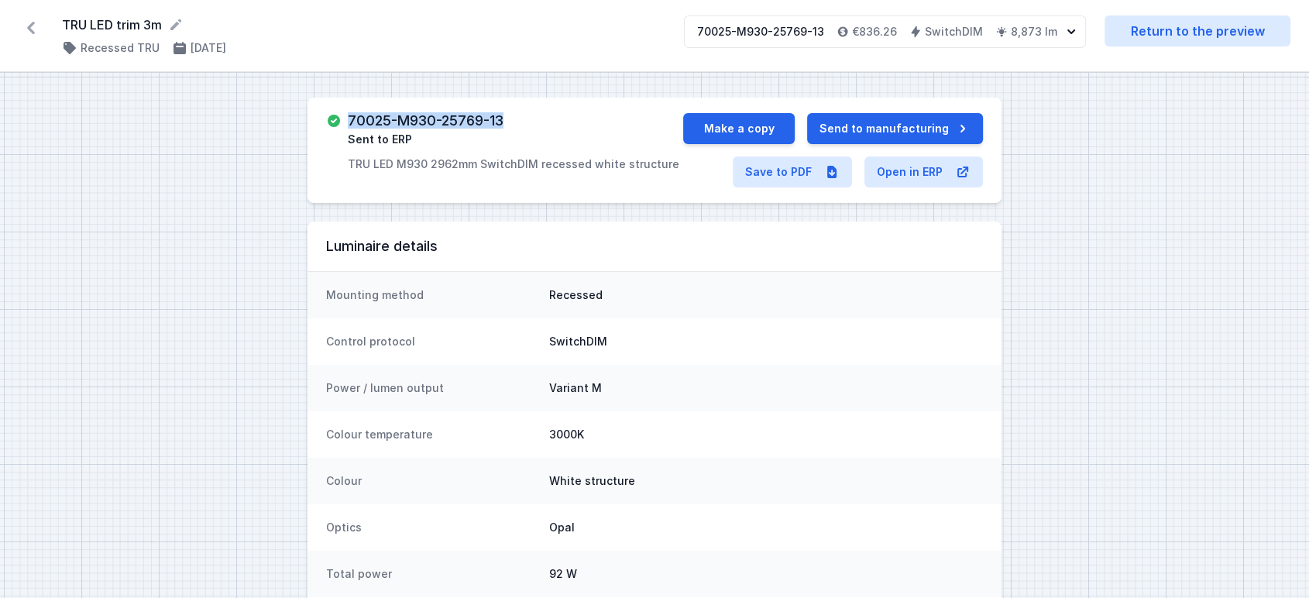
drag, startPoint x: 401, startPoint y: 129, endPoint x: 629, endPoint y: 129, distance: 227.8
click at [521, 135] on div "70025-M930-25769-13 Sent to ERP TRU LED M930 2962mm SwitchDIM recessed white st…" at bounding box center [504, 142] width 357 height 59
click at [806, 166] on link "Save to PDF" at bounding box center [792, 171] width 119 height 31
